Goal: Communication & Community: Answer question/provide support

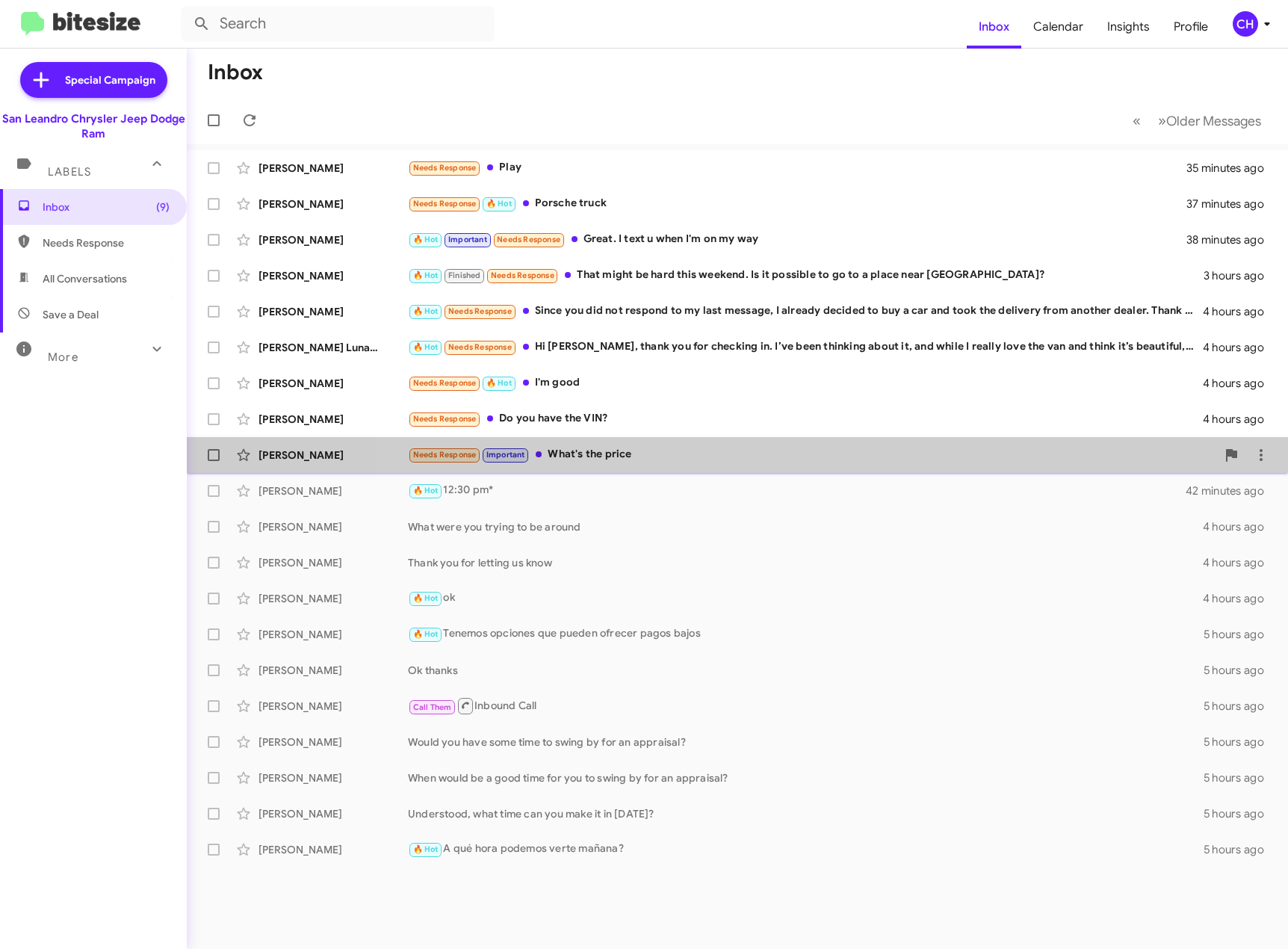
click at [802, 447] on div "Needs Response Important What's the price" at bounding box center [812, 455] width 808 height 18
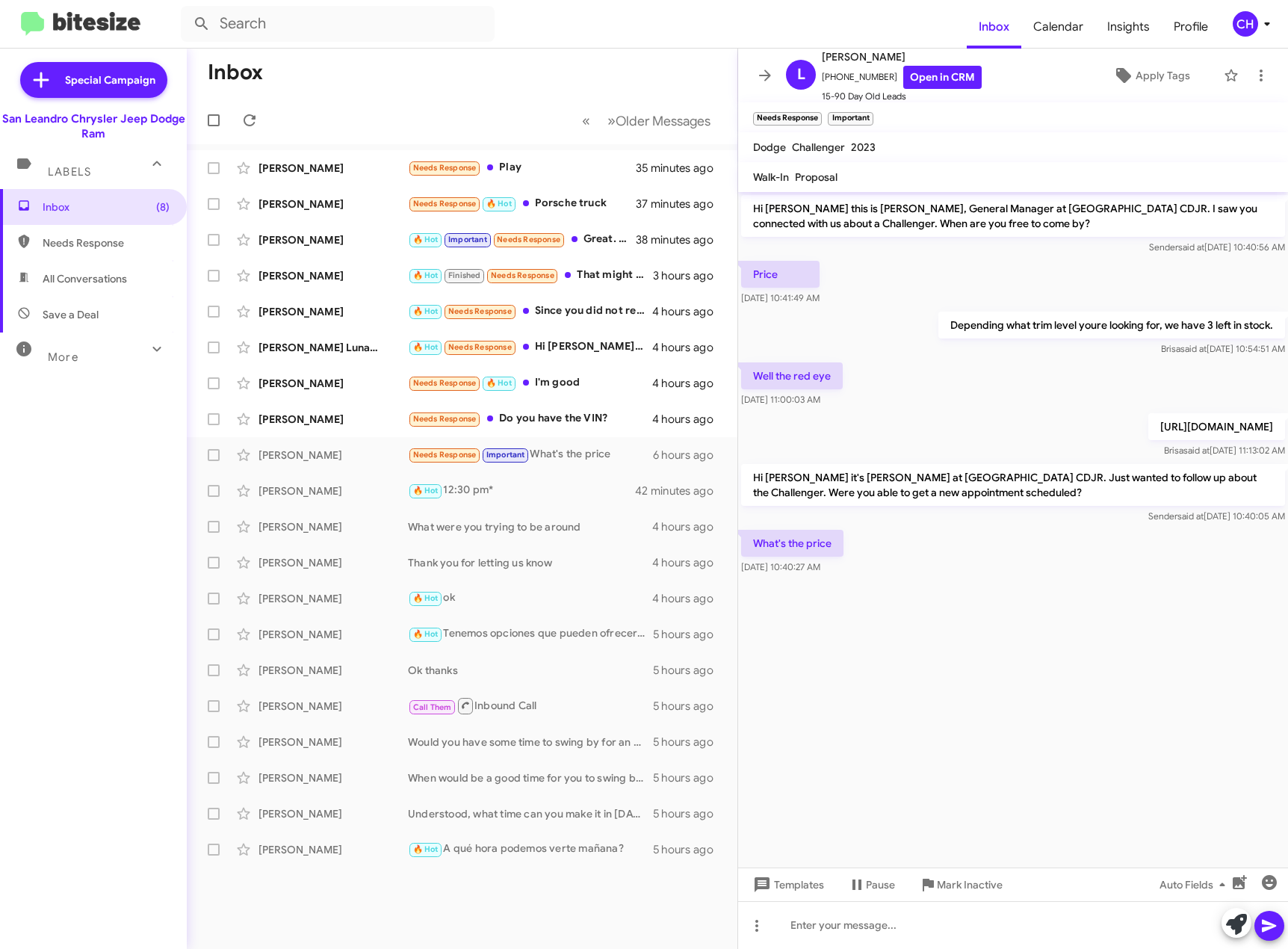
drag, startPoint x: 986, startPoint y: 441, endPoint x: 752, endPoint y: 425, distance: 234.5
click at [1148, 425] on p "[URL][DOMAIN_NAME]" at bounding box center [1217, 426] width 137 height 27
click at [906, 927] on div at bounding box center [1013, 925] width 550 height 48
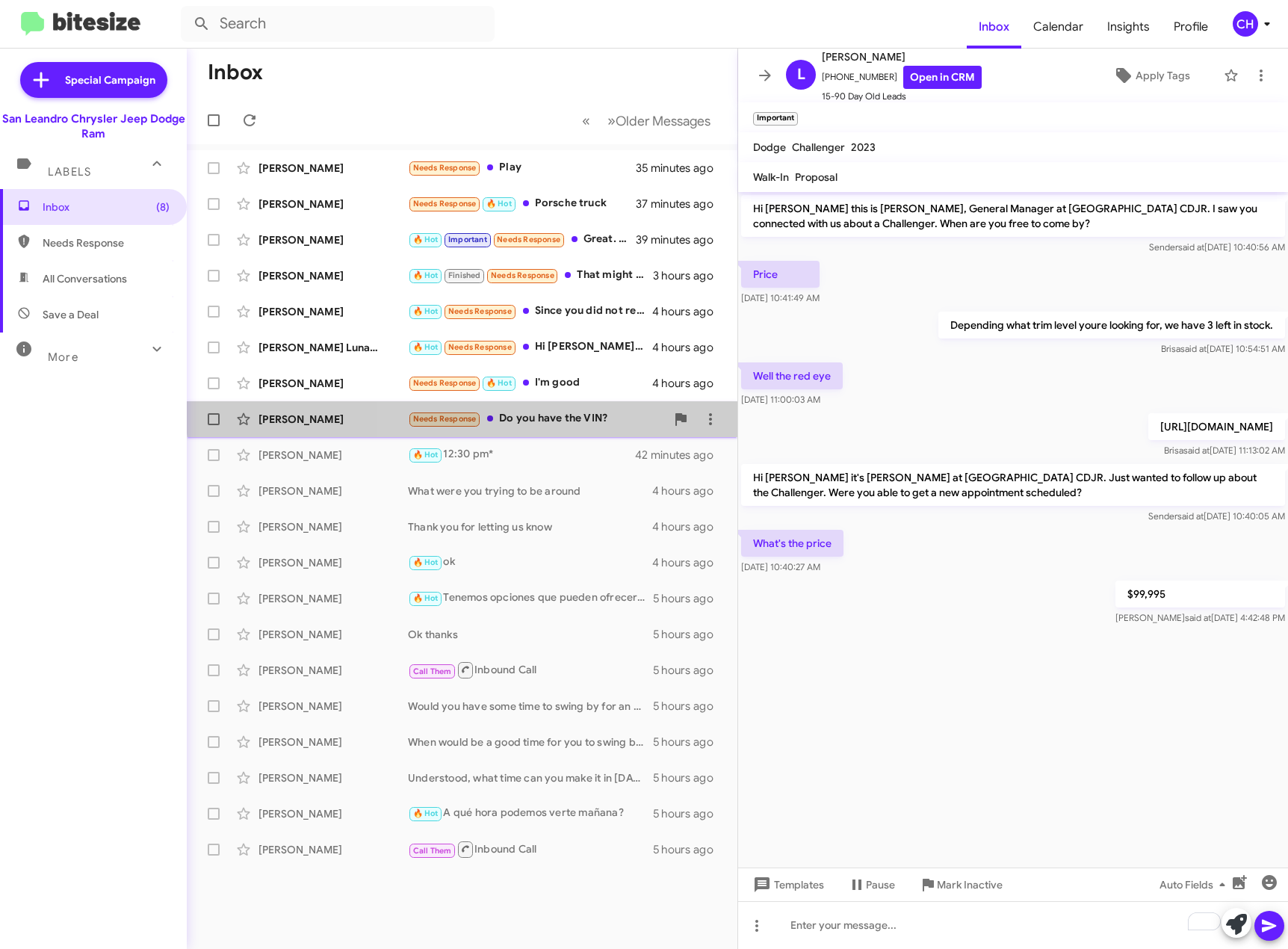
click at [582, 411] on div "Needs Response Do you have the VIN?" at bounding box center [537, 419] width 257 height 18
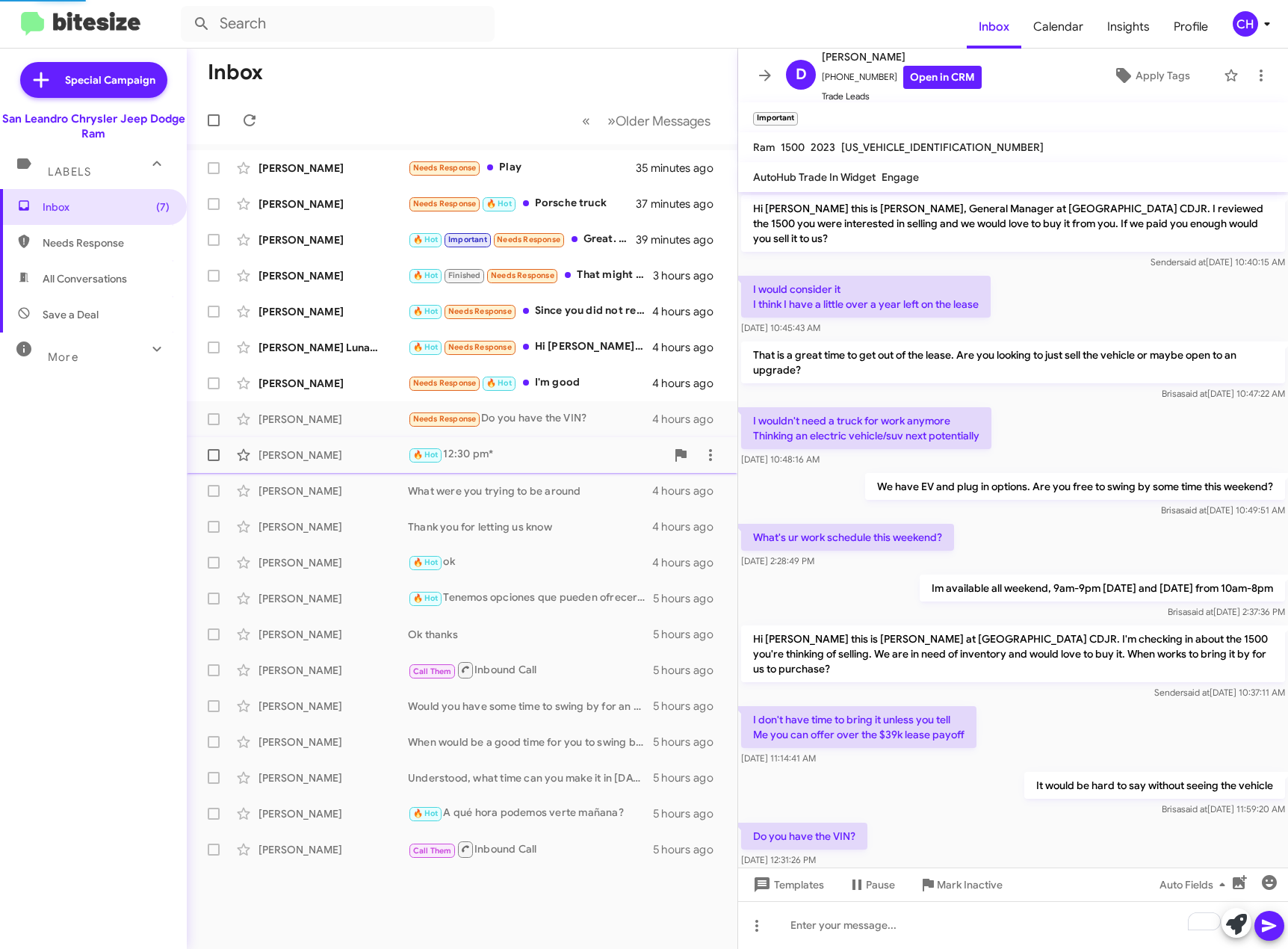
scroll to position [29, 0]
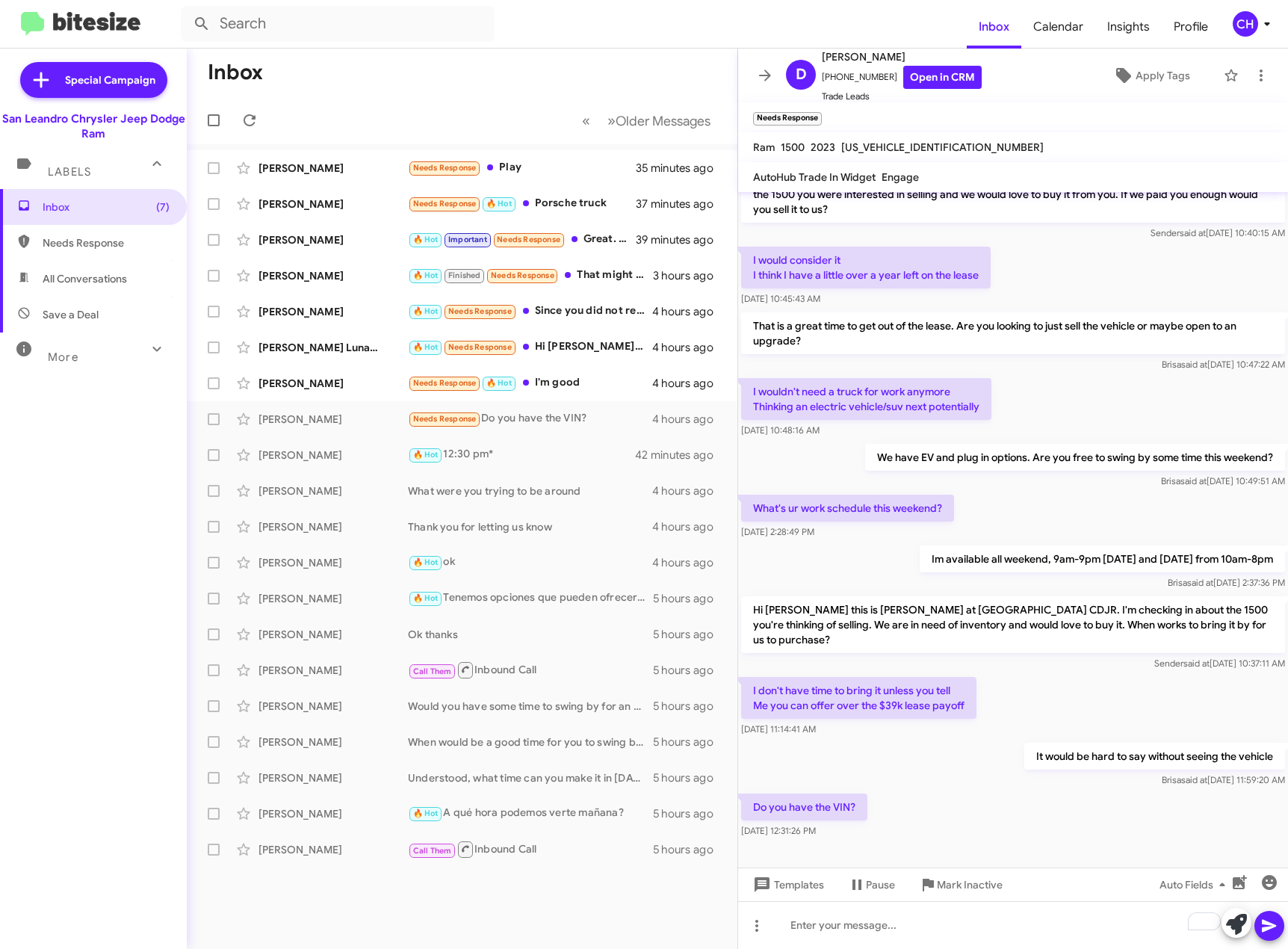
click at [891, 145] on span "[US_VEHICLE_IDENTIFICATION_NUMBER]" at bounding box center [942, 147] width 202 height 13
copy span "[US_VEHICLE_IDENTIFICATION_NUMBER]"
click at [944, 919] on div "To enrich screen reader interactions, please activate Accessibility in Grammarl…" at bounding box center [1013, 925] width 550 height 48
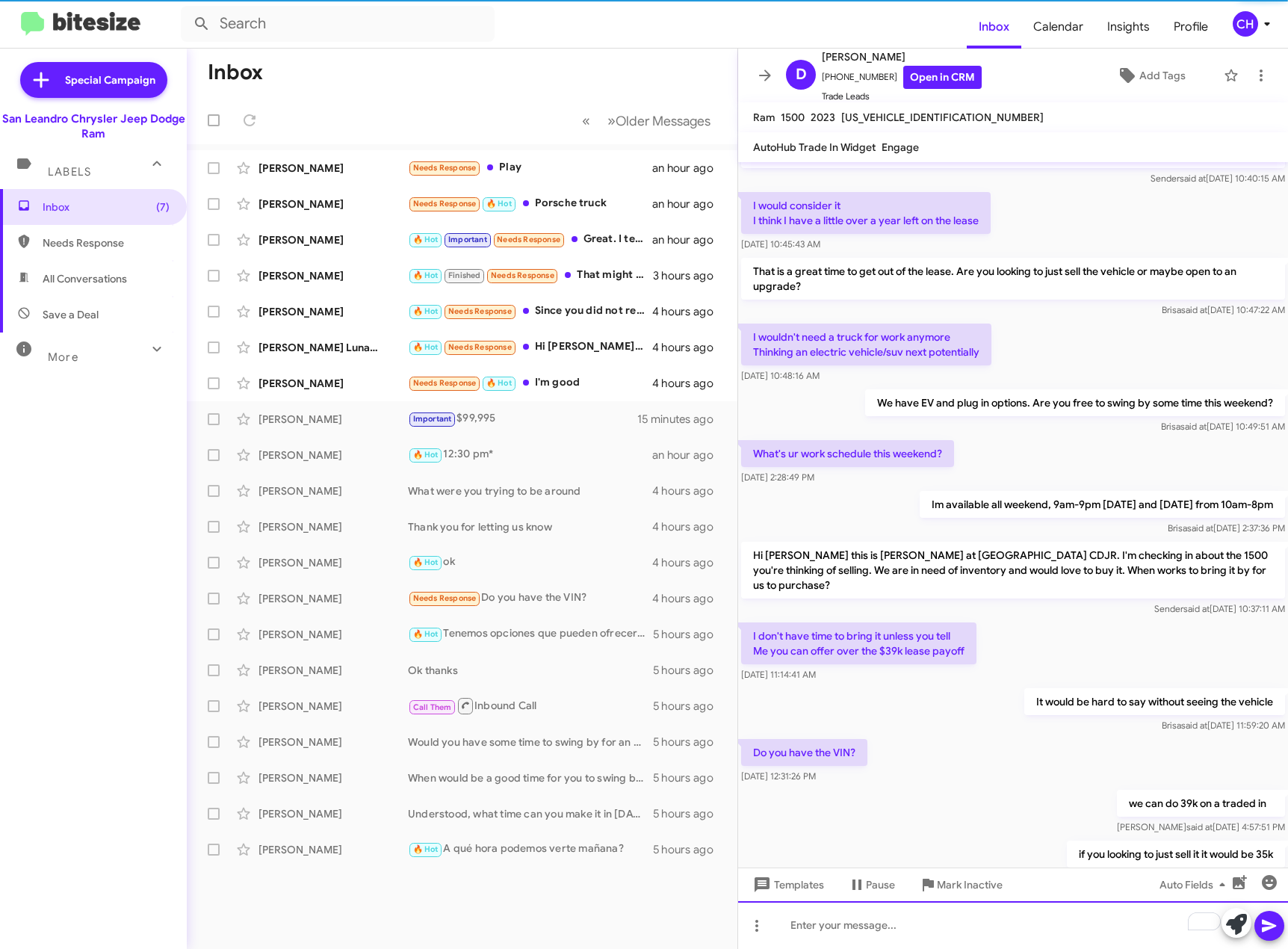
scroll to position [109, 0]
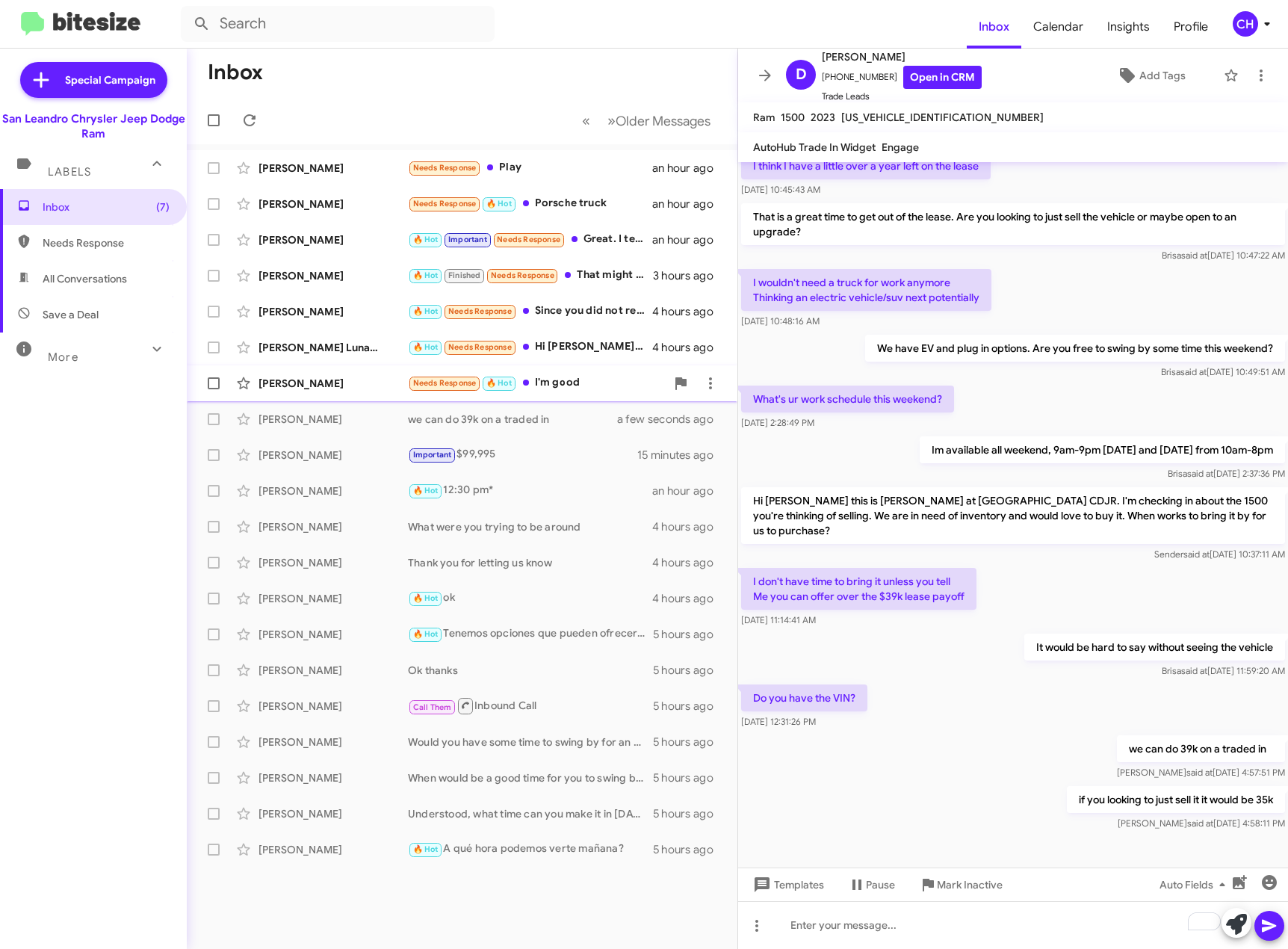
click at [601, 376] on div "Needs Response 🔥 Hot I'm good" at bounding box center [537, 383] width 257 height 18
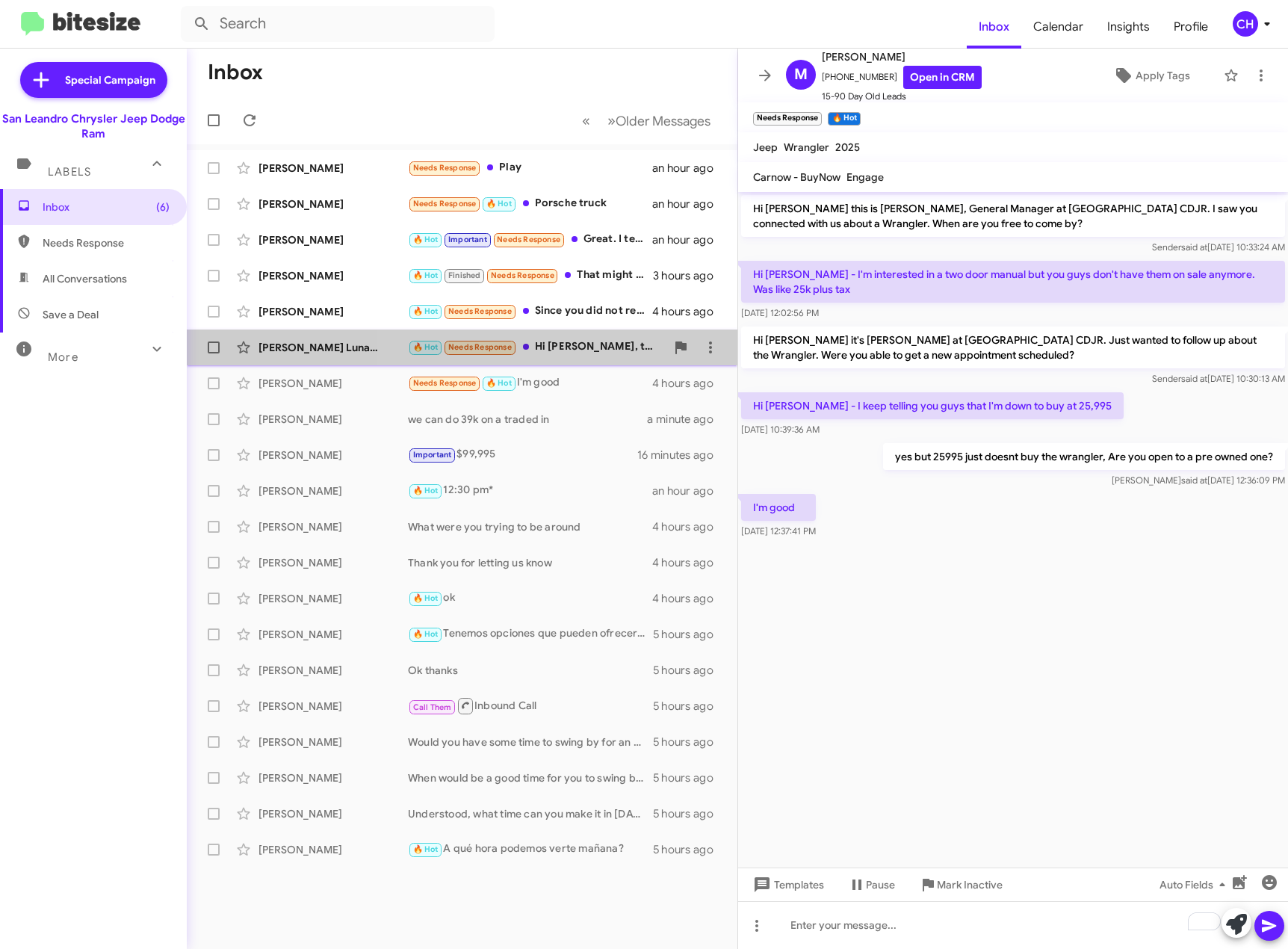
click at [583, 350] on div "🔥 Hot Needs Response Hi [PERSON_NAME], thank you for checking in. I’ve been thi…" at bounding box center [537, 347] width 257 height 18
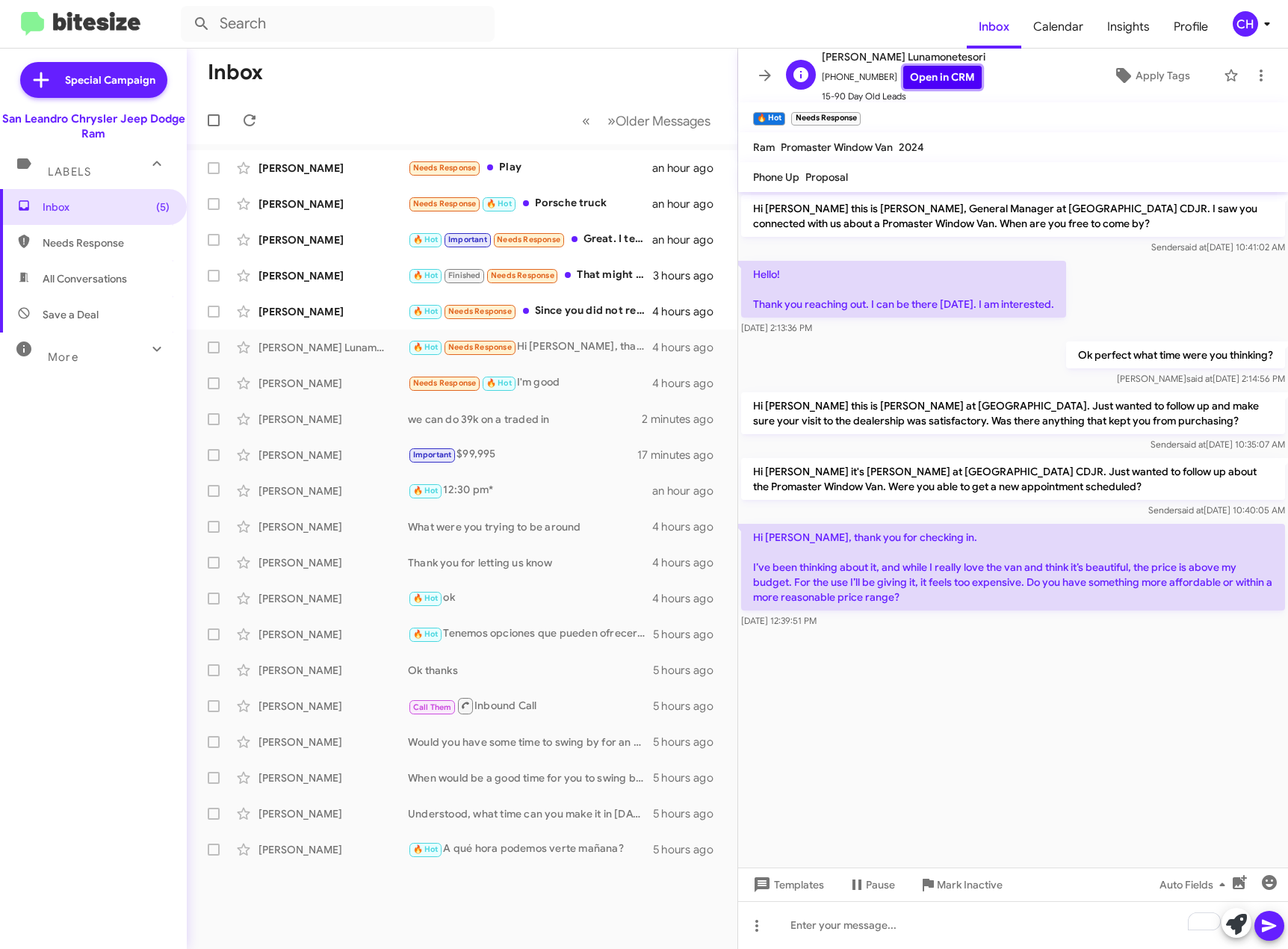
click at [948, 80] on link "Open in CRM" at bounding box center [943, 78] width 79 height 23
click at [904, 929] on div "To enrich screen reader interactions, please activate Accessibility in Grammarl…" at bounding box center [1013, 925] width 550 height 48
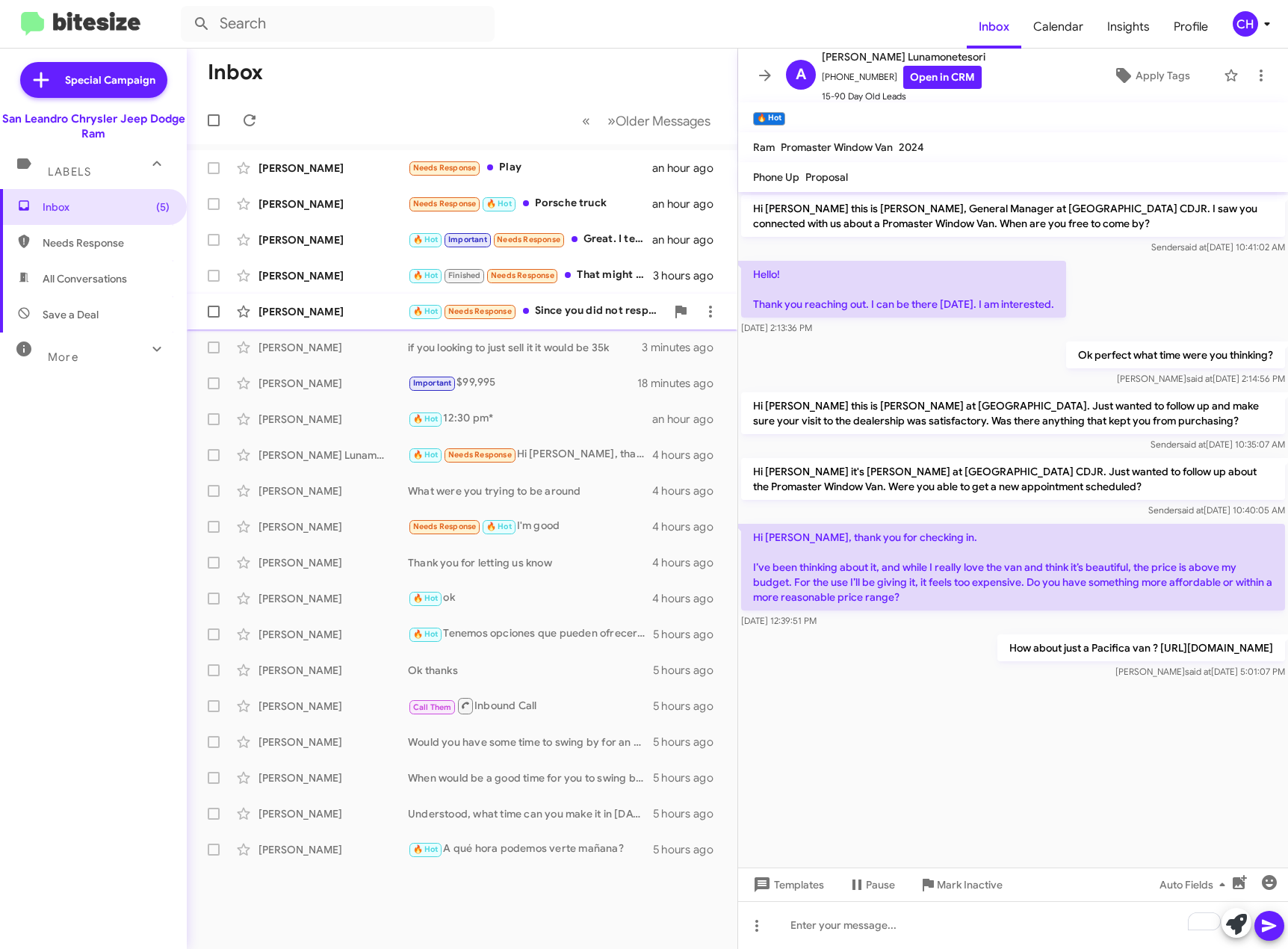
click at [588, 319] on div "🔥 Hot Needs Response Since you did not respond to my last message, I already de…" at bounding box center [537, 311] width 257 height 18
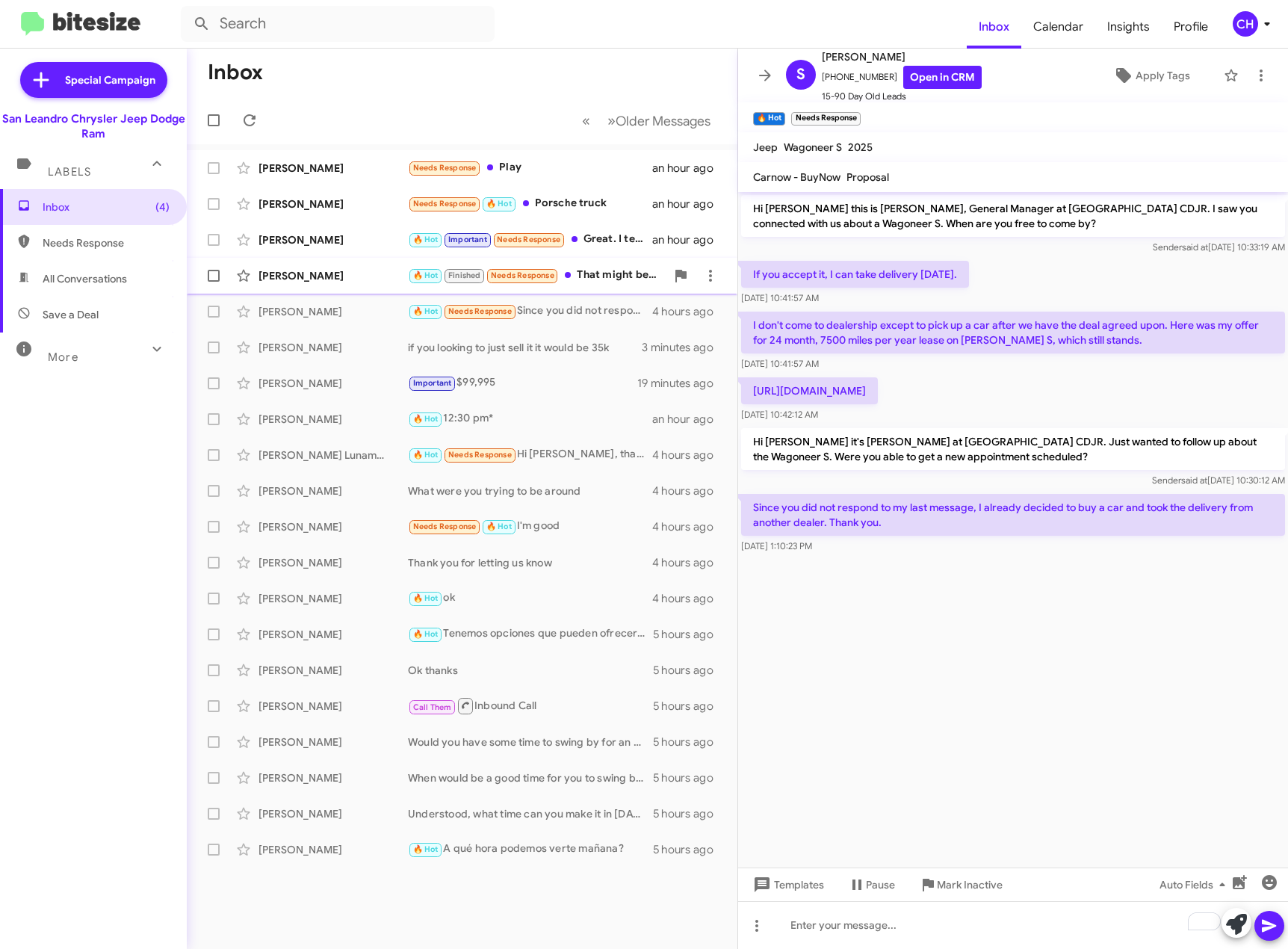
click at [630, 273] on div "🔥 Hot Finished Needs Response That might be hard this weekend. Is it possible t…" at bounding box center [537, 275] width 257 height 18
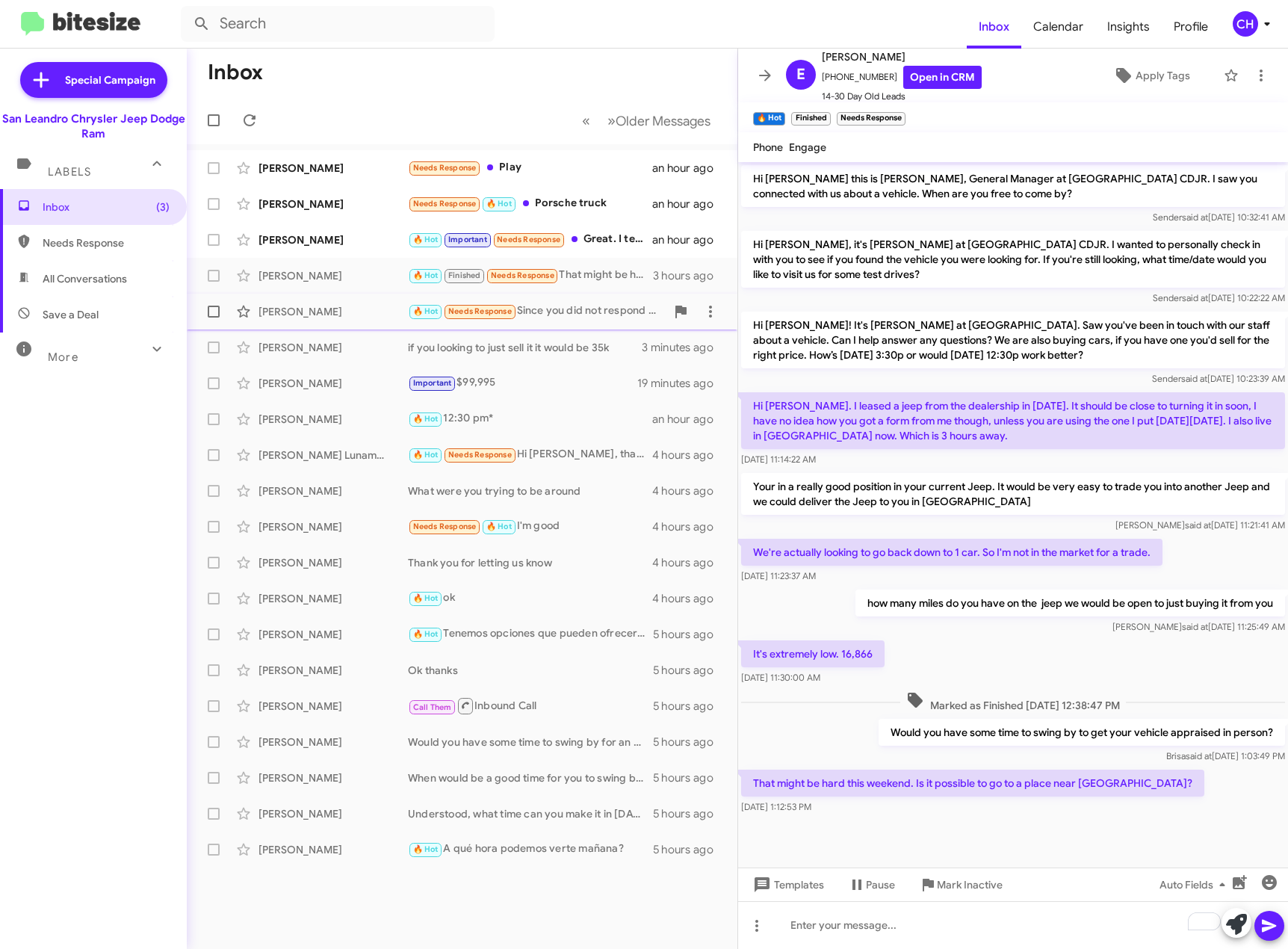
click at [620, 311] on div "🔥 Hot Needs Response Since you did not respond to my last message, I already de…" at bounding box center [537, 311] width 257 height 18
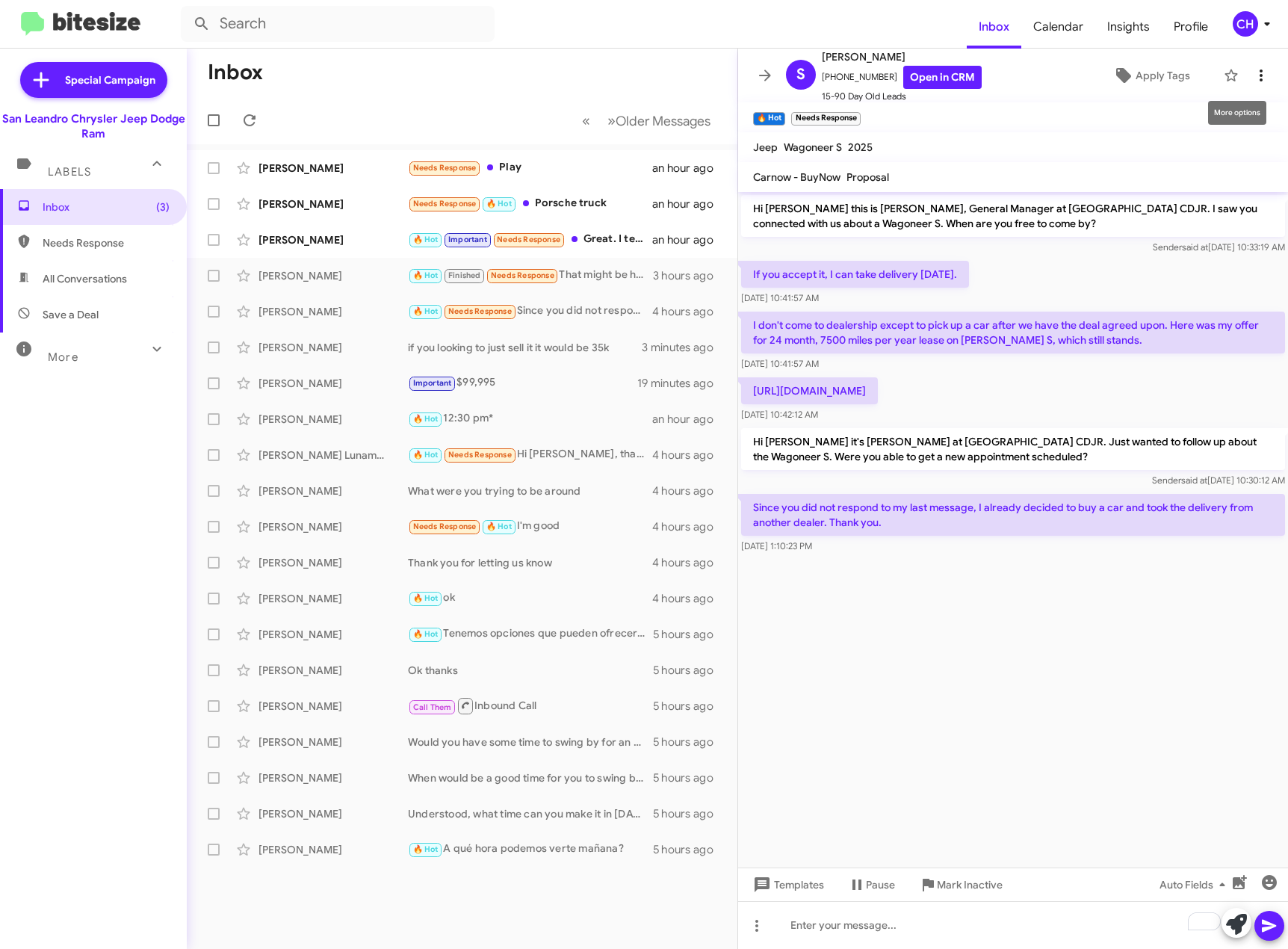
click at [1255, 74] on icon at bounding box center [1260, 75] width 18 height 18
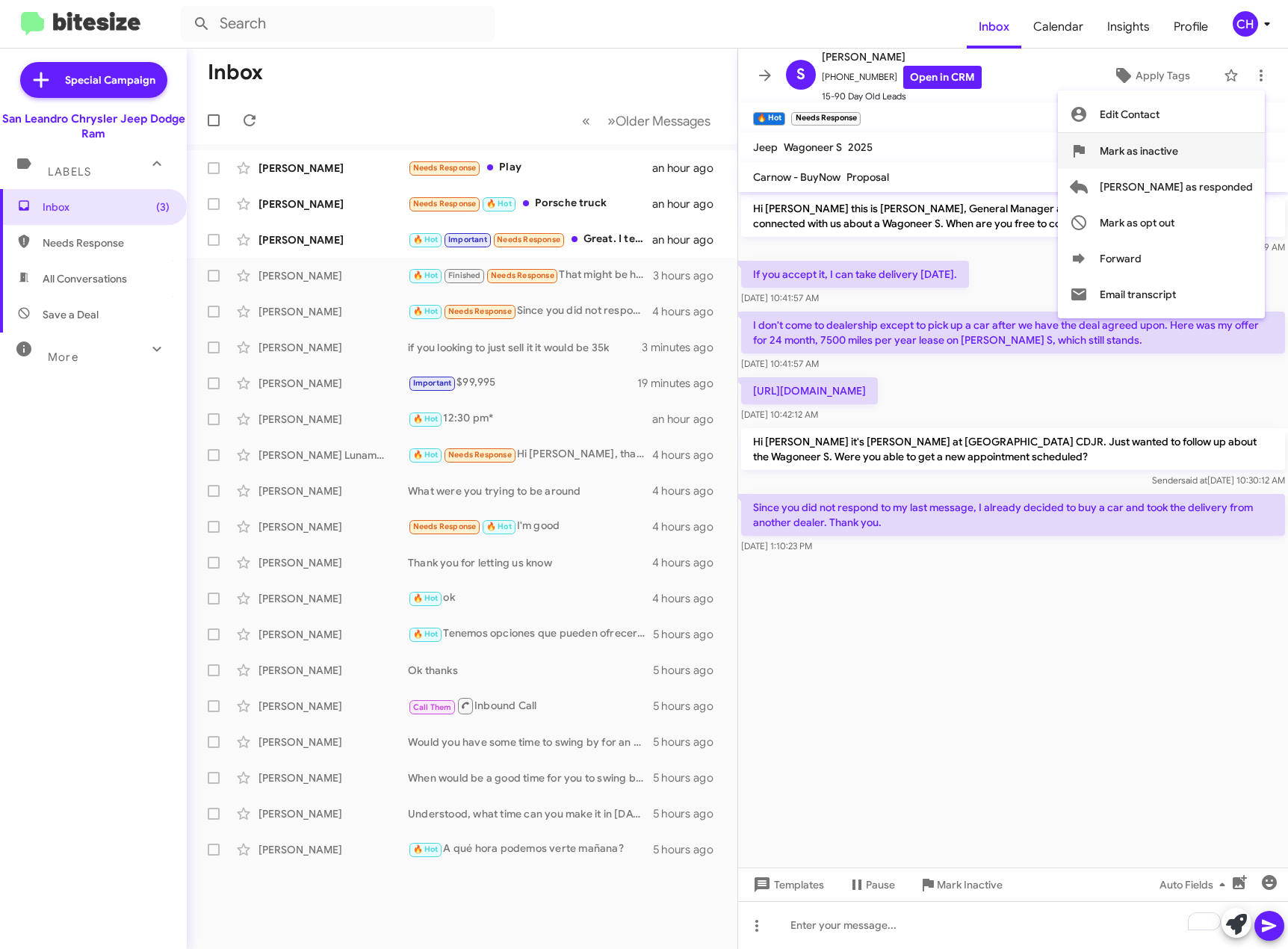
click at [1179, 145] on span "Mark as inactive" at bounding box center [1139, 151] width 79 height 36
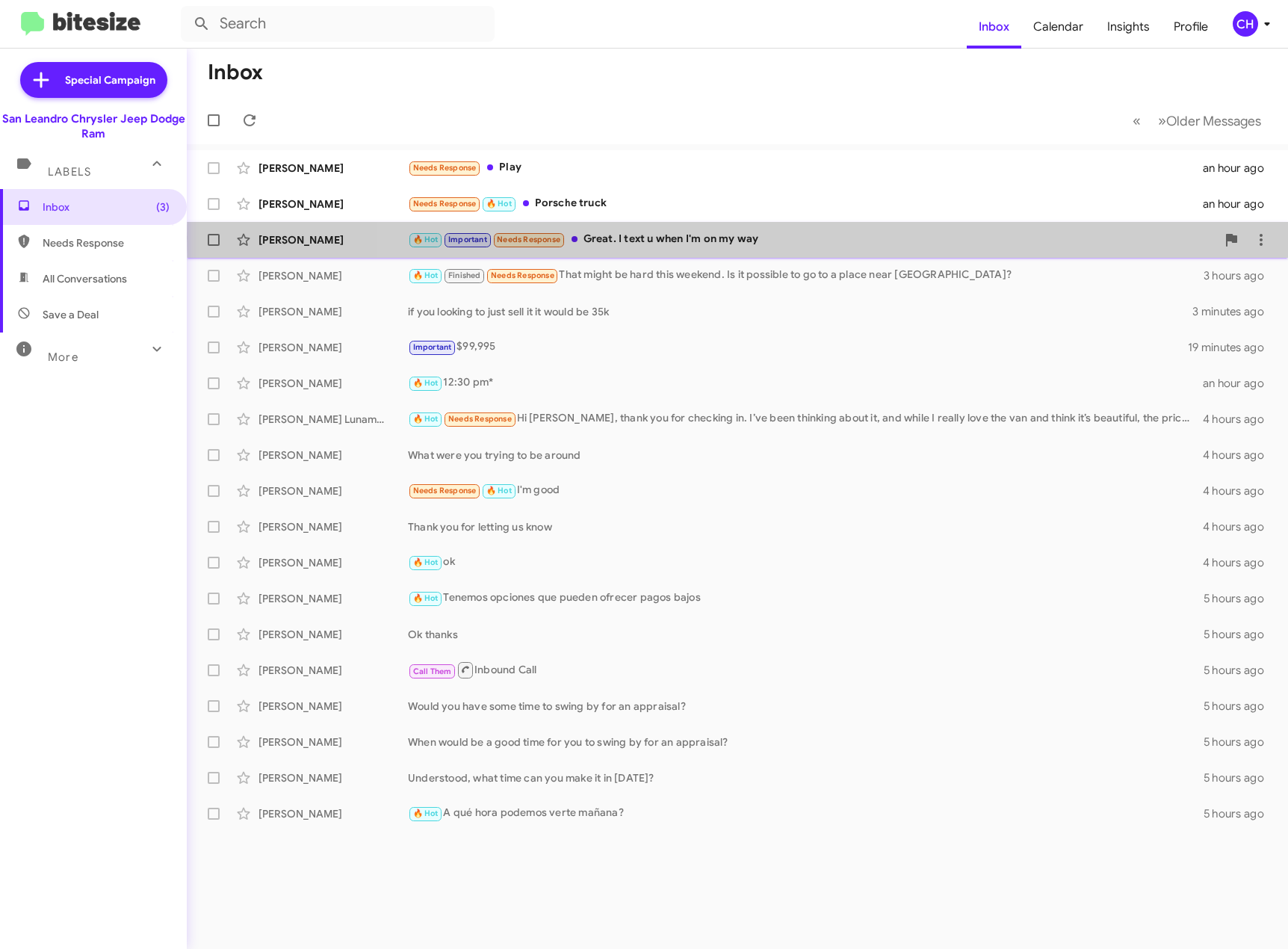
click at [908, 237] on div "🔥 Hot Important Needs Response Great. I text u when I'm on my way" at bounding box center [812, 239] width 808 height 18
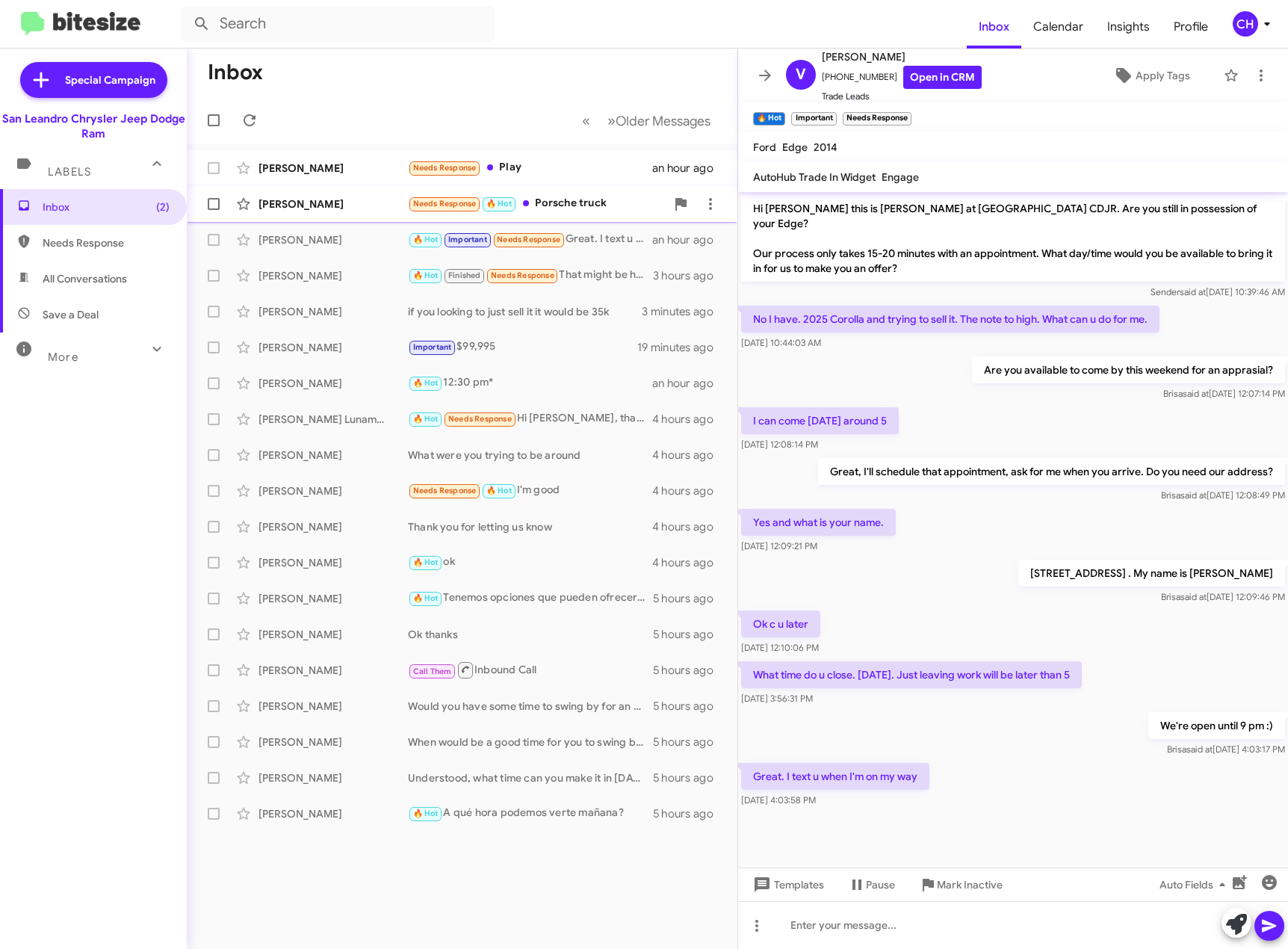
click at [591, 208] on div "Needs Response 🔥 Hot Porsche truck" at bounding box center [537, 203] width 257 height 18
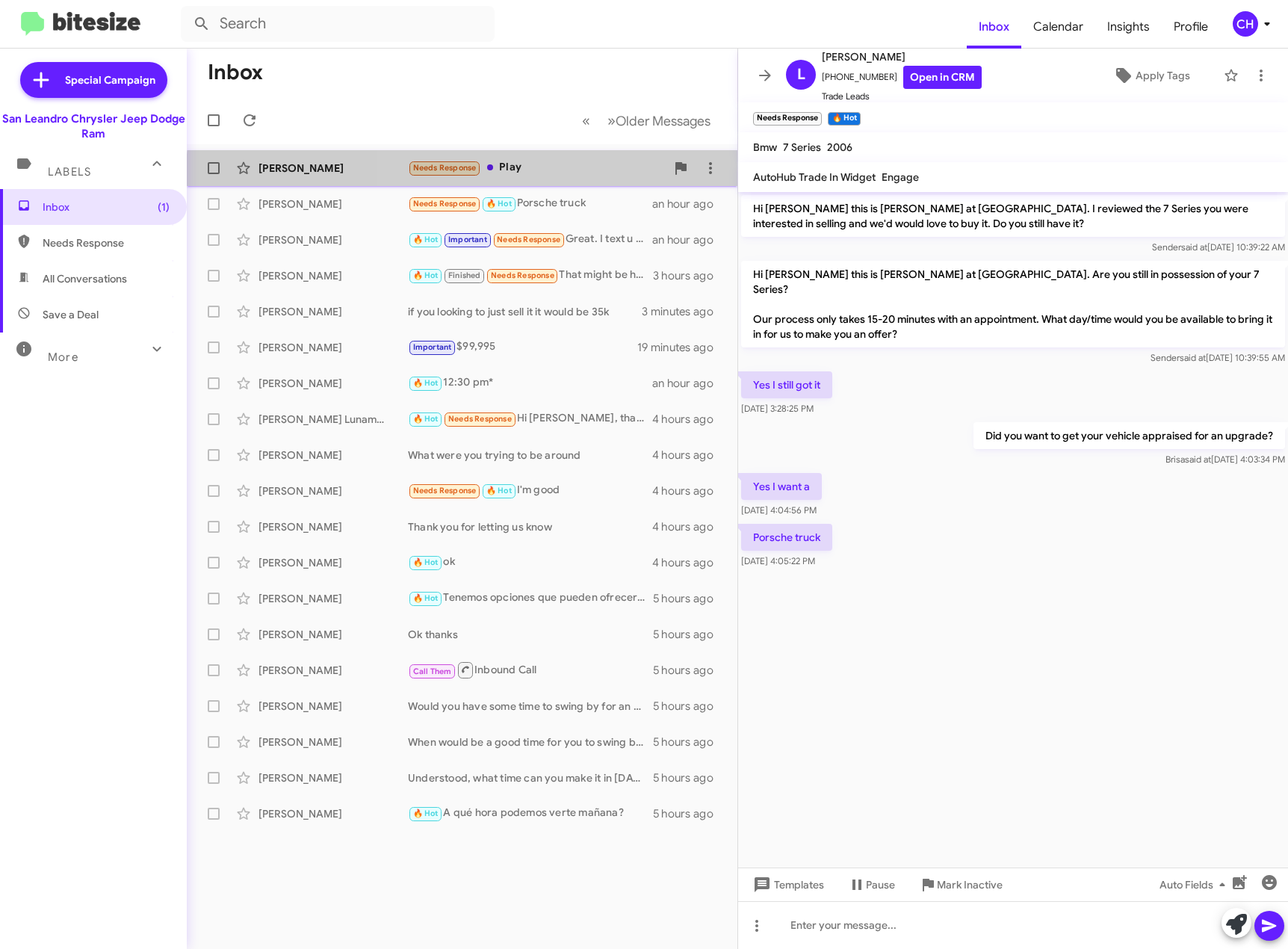
click at [591, 179] on div "[PERSON_NAME] Needs Response Play an hour ago" at bounding box center [462, 168] width 527 height 30
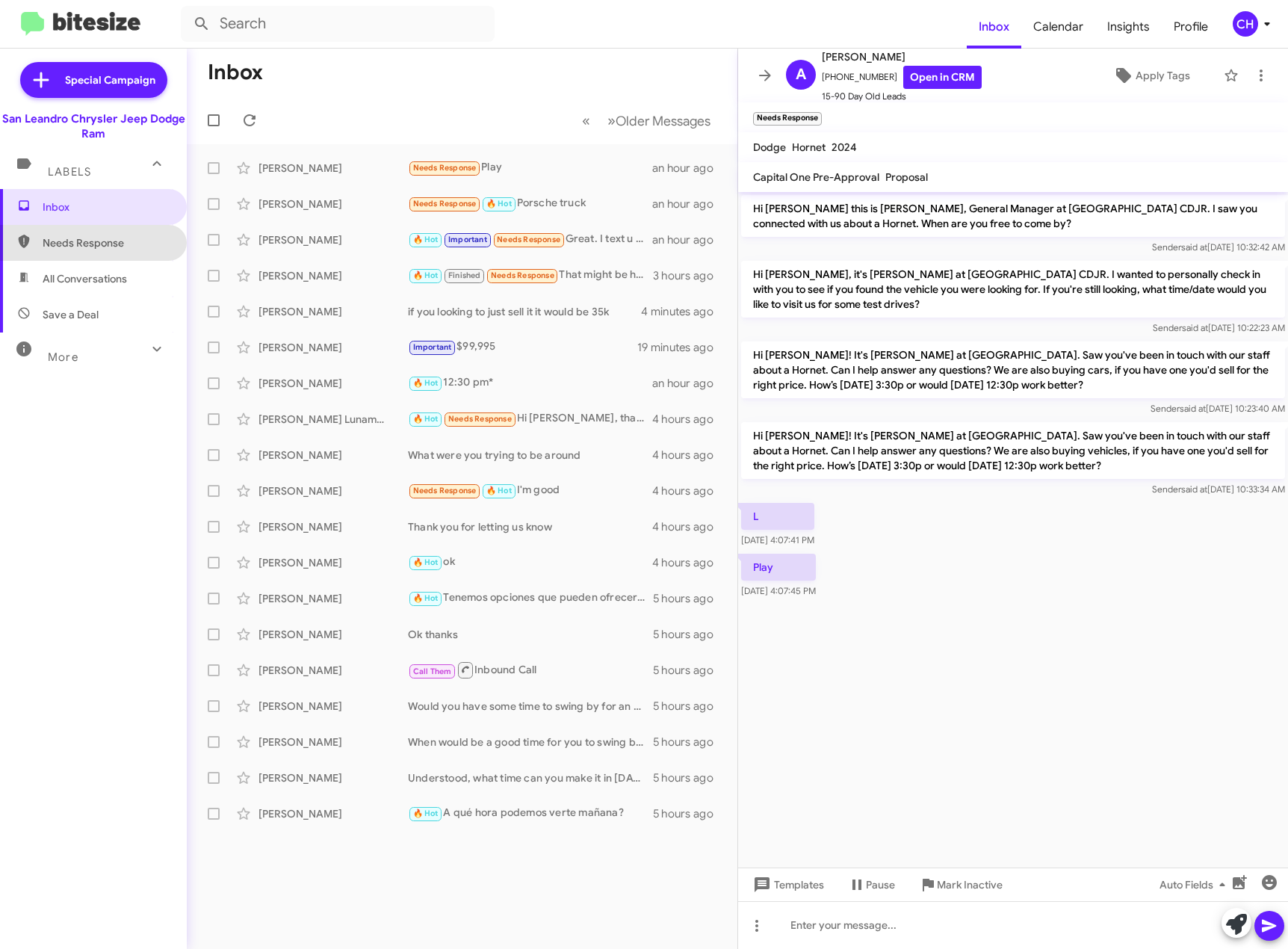
click at [102, 239] on span "Needs Response" at bounding box center [106, 243] width 127 height 15
type input "in:needs-response"
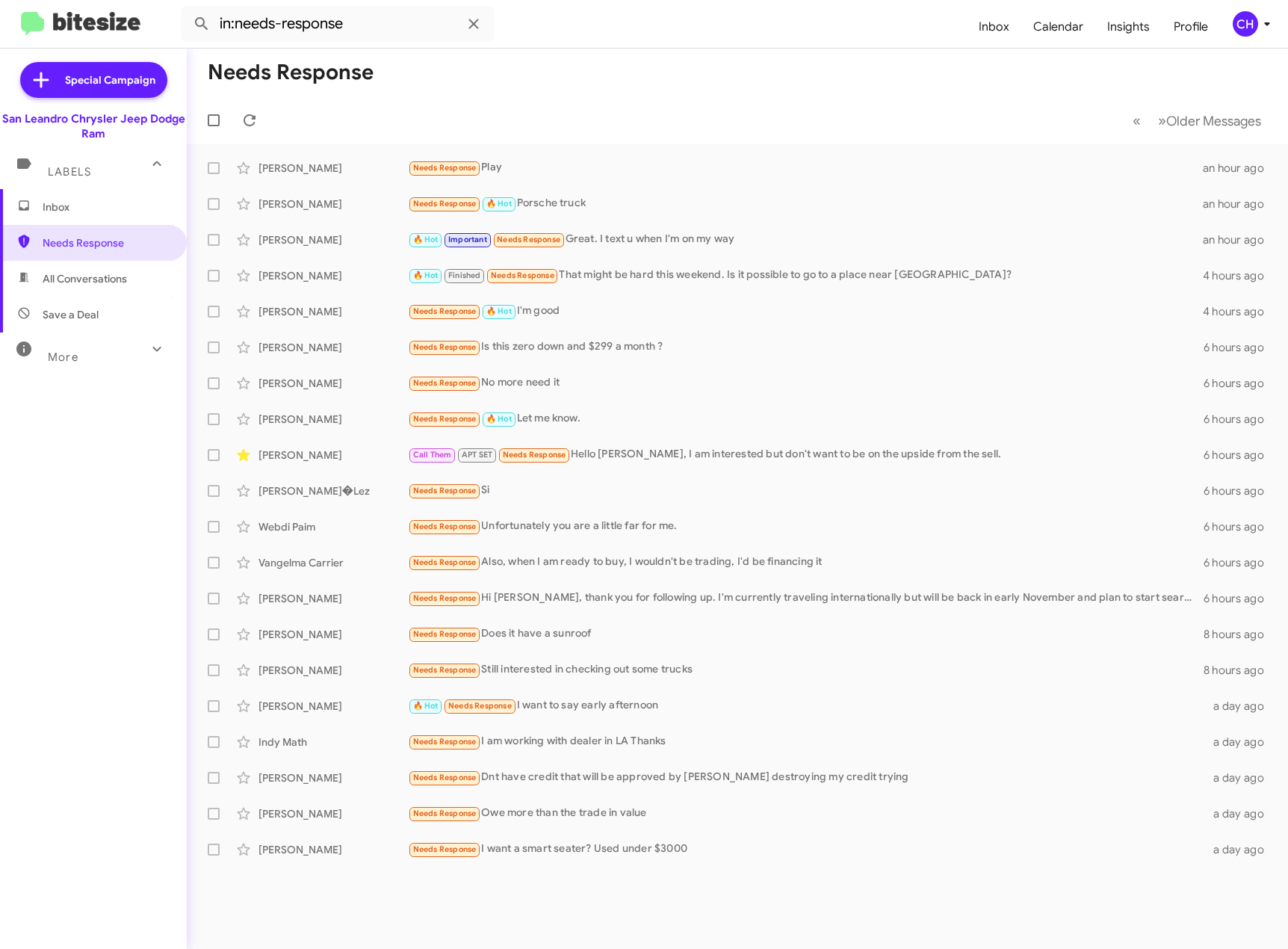
click at [95, 215] on span "Inbox" at bounding box center [93, 207] width 186 height 36
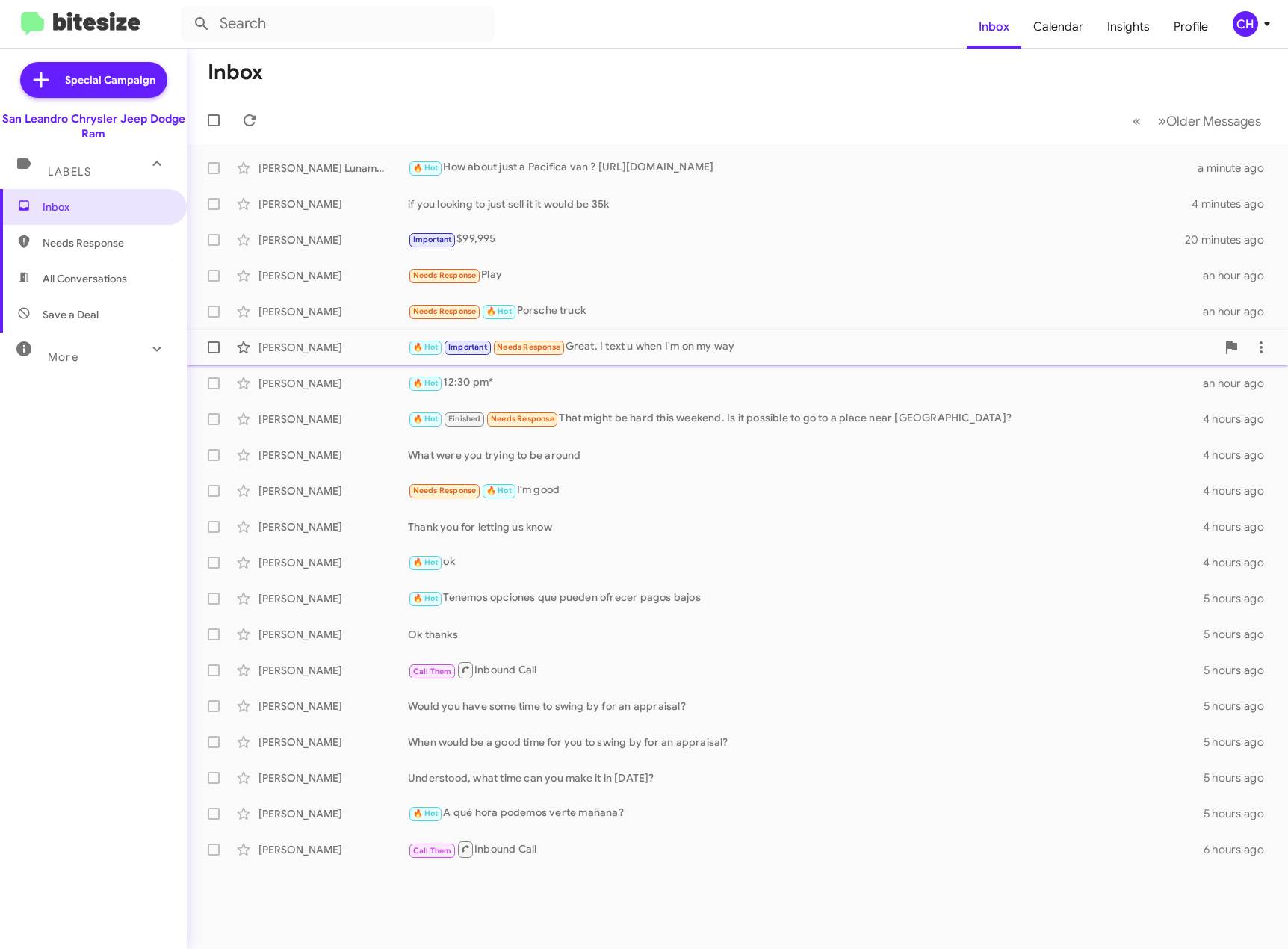
drag, startPoint x: 664, startPoint y: 349, endPoint x: 657, endPoint y: 349, distance: 7.0
click at [658, 349] on div "🔥 Hot Important Needs Response Great. I text u when I'm on my way" at bounding box center [812, 347] width 808 height 18
